Goal: Go to known website: Access a specific website the user already knows

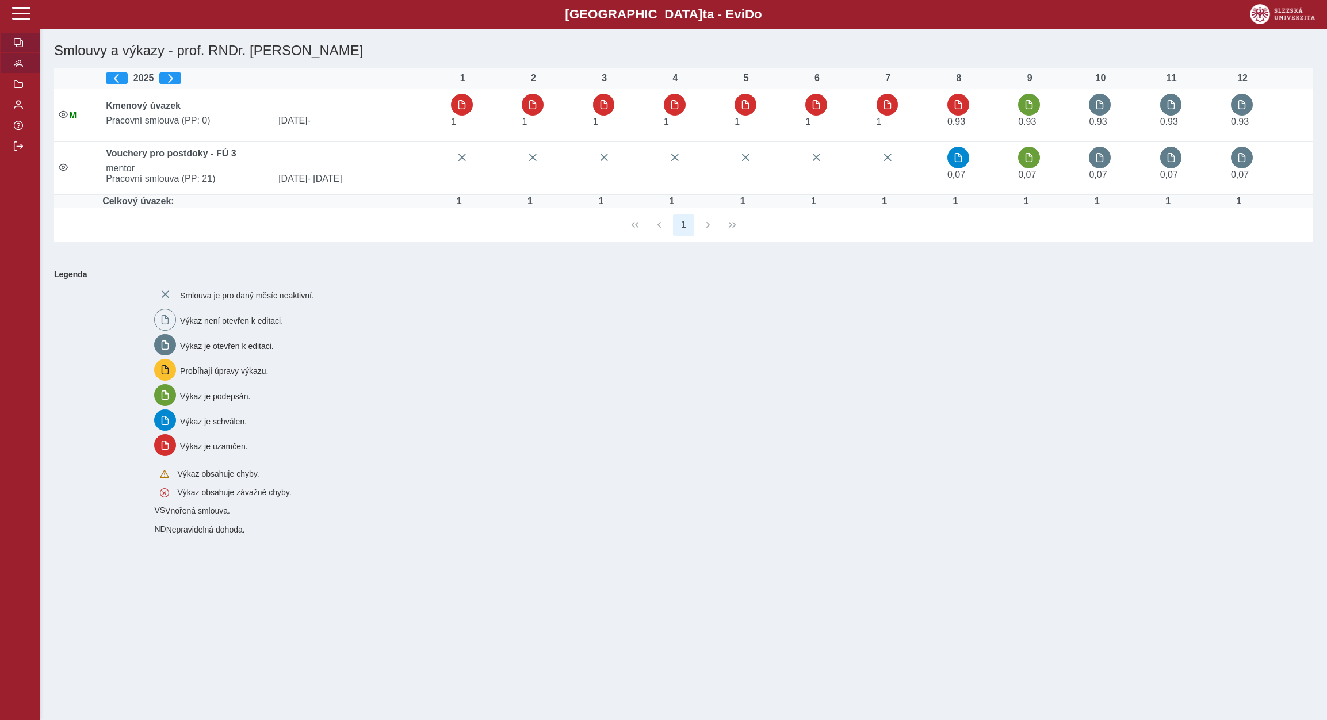
click at [17, 74] on button "button" at bounding box center [20, 63] width 40 height 21
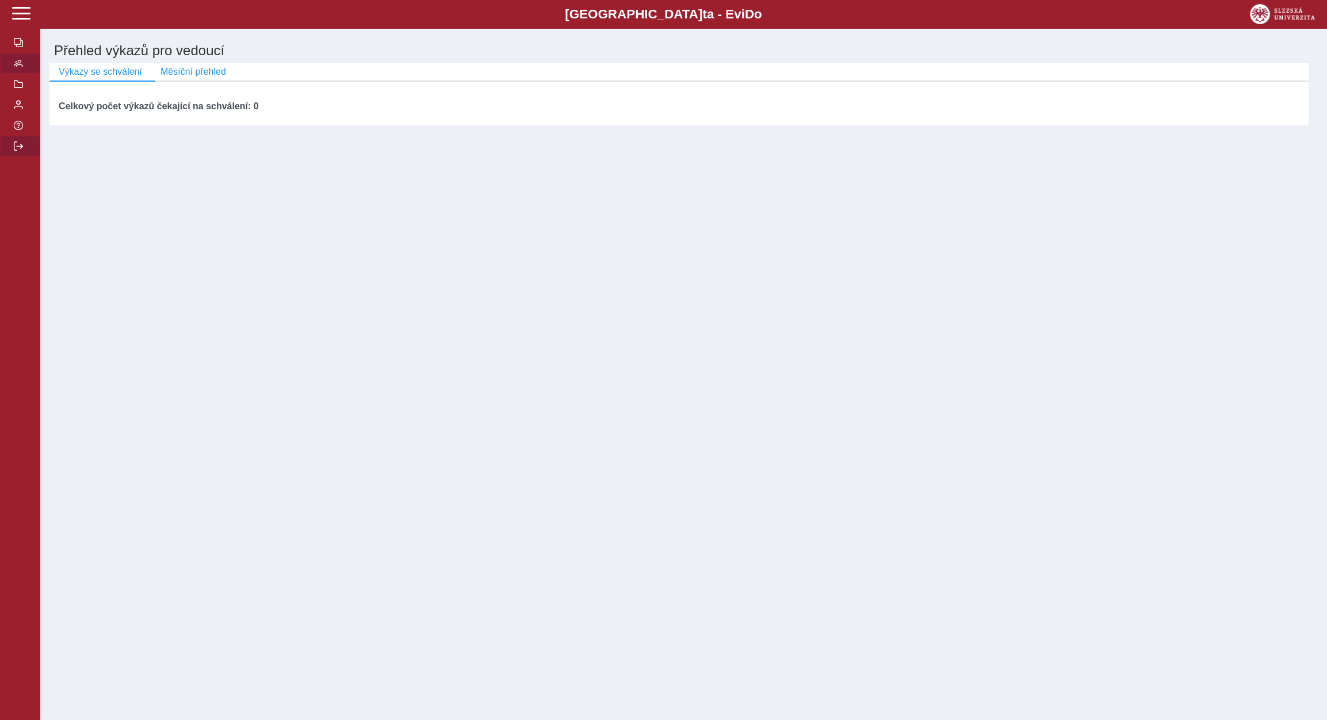
click at [13, 156] on button "button" at bounding box center [20, 146] width 40 height 21
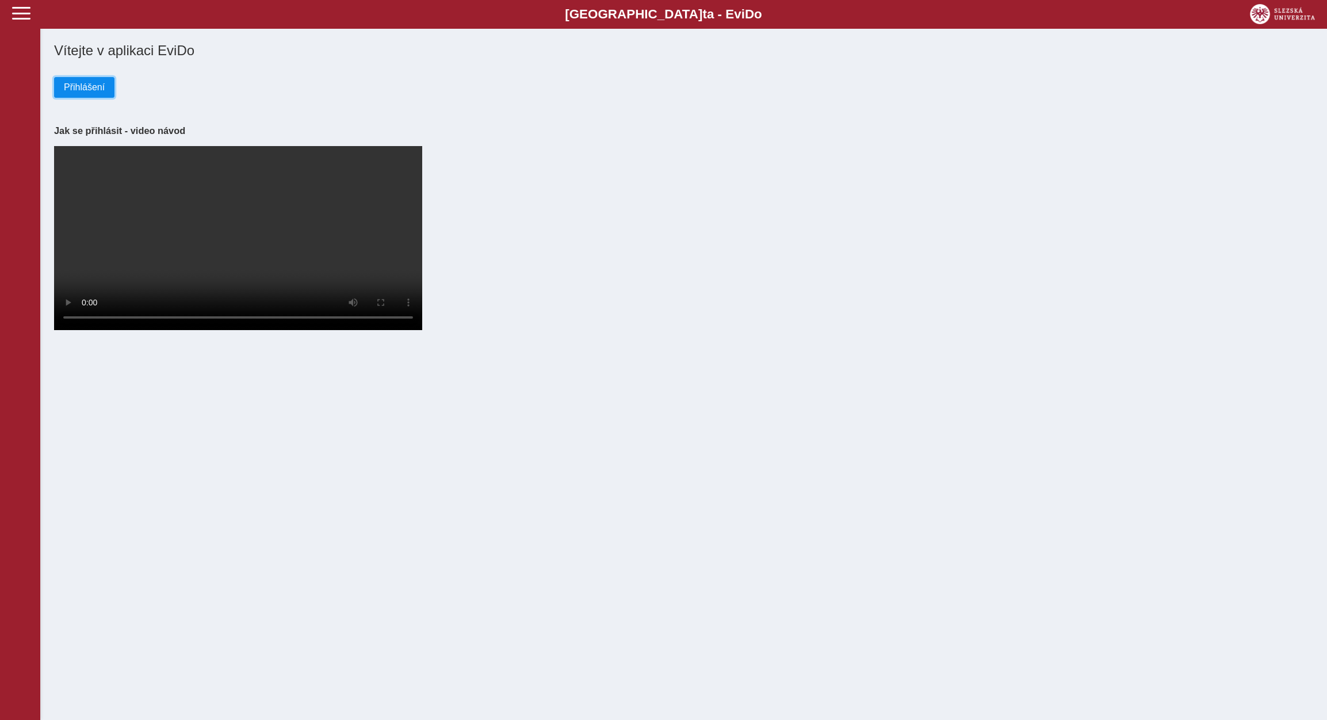
click at [90, 96] on button "Přihlášení" at bounding box center [84, 87] width 60 height 21
click at [92, 89] on span "Přihlášení" at bounding box center [84, 87] width 41 height 10
